Goal: Task Accomplishment & Management: Use online tool/utility

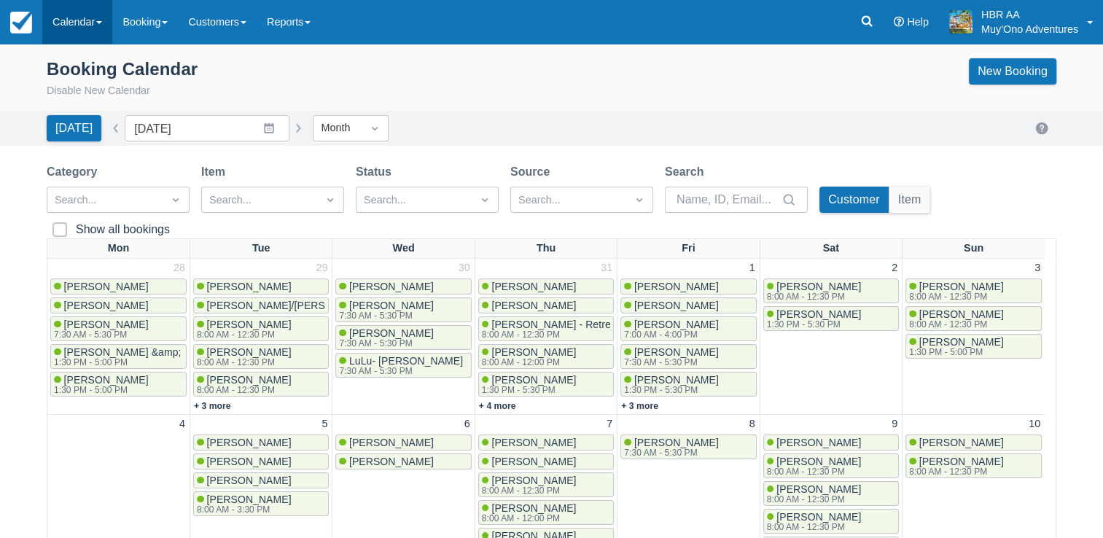
click at [93, 13] on link "Calendar" at bounding box center [77, 22] width 70 height 44
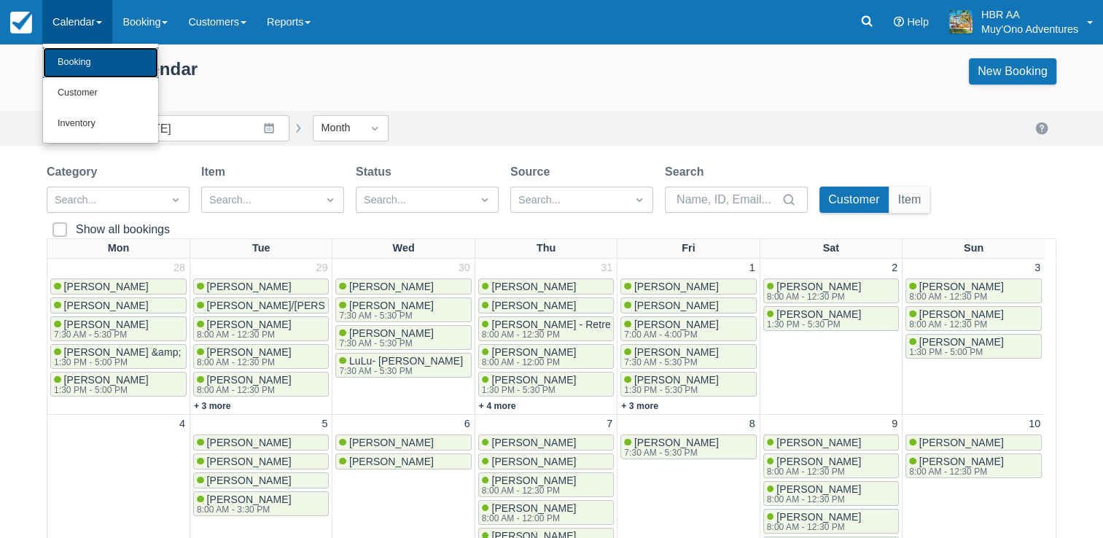
click at [87, 61] on link "Booking" at bounding box center [100, 62] width 115 height 31
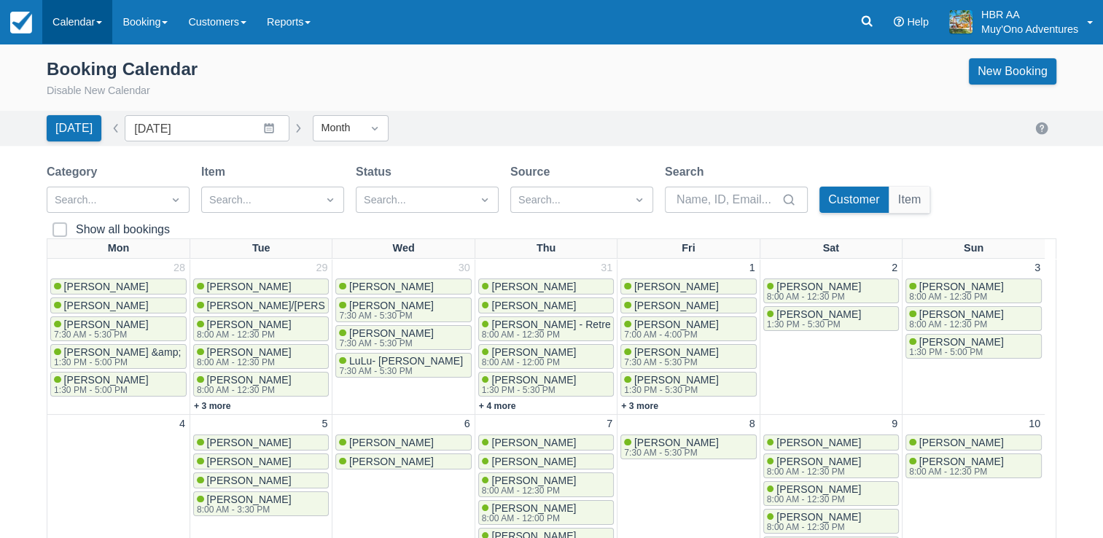
click at [86, 18] on link "Calendar" at bounding box center [77, 22] width 70 height 44
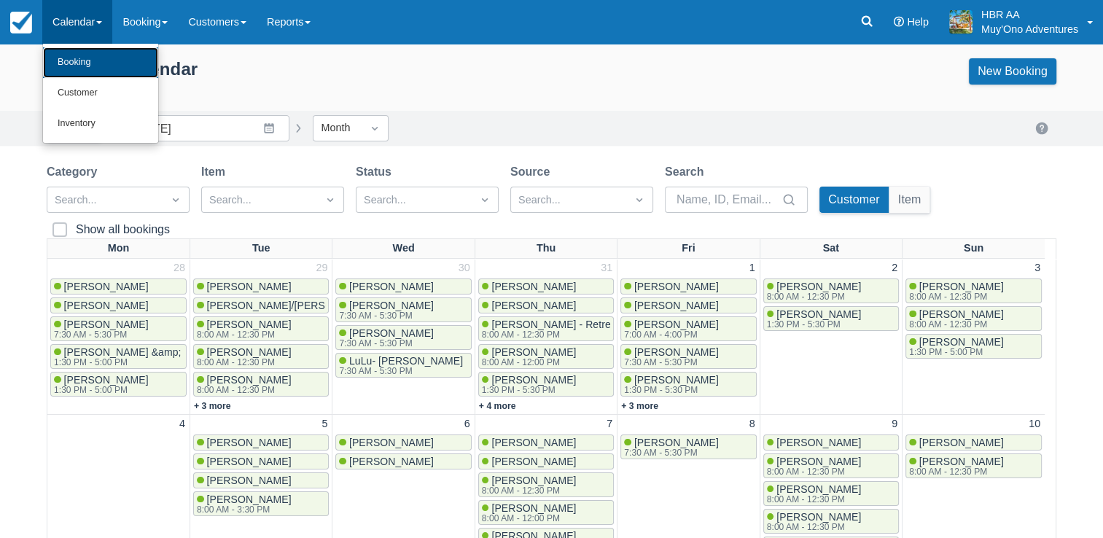
click at [79, 69] on link "Booking" at bounding box center [100, 62] width 115 height 31
